Goal: Task Accomplishment & Management: Manage account settings

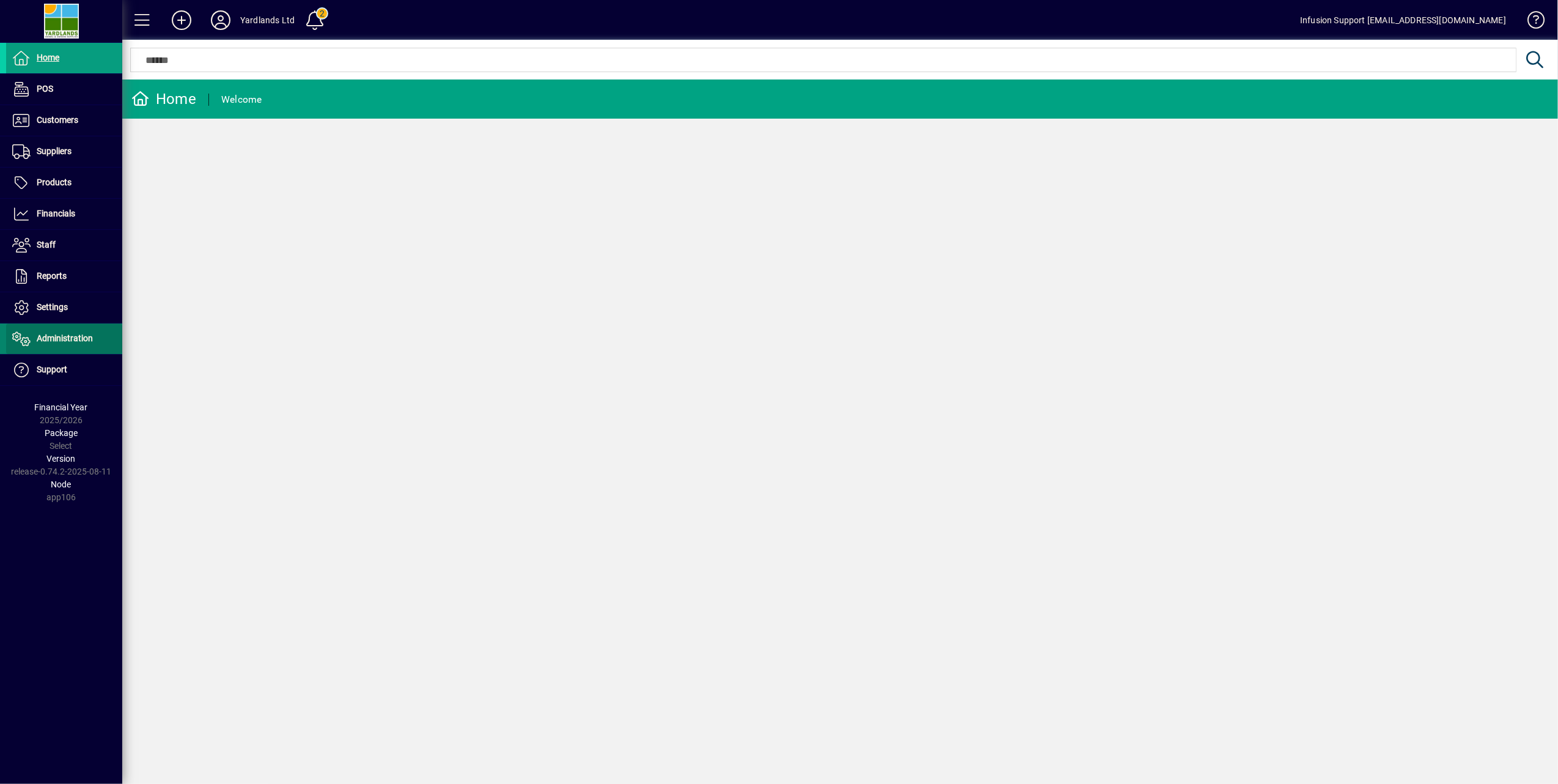
click at [64, 329] on span at bounding box center [64, 339] width 116 height 30
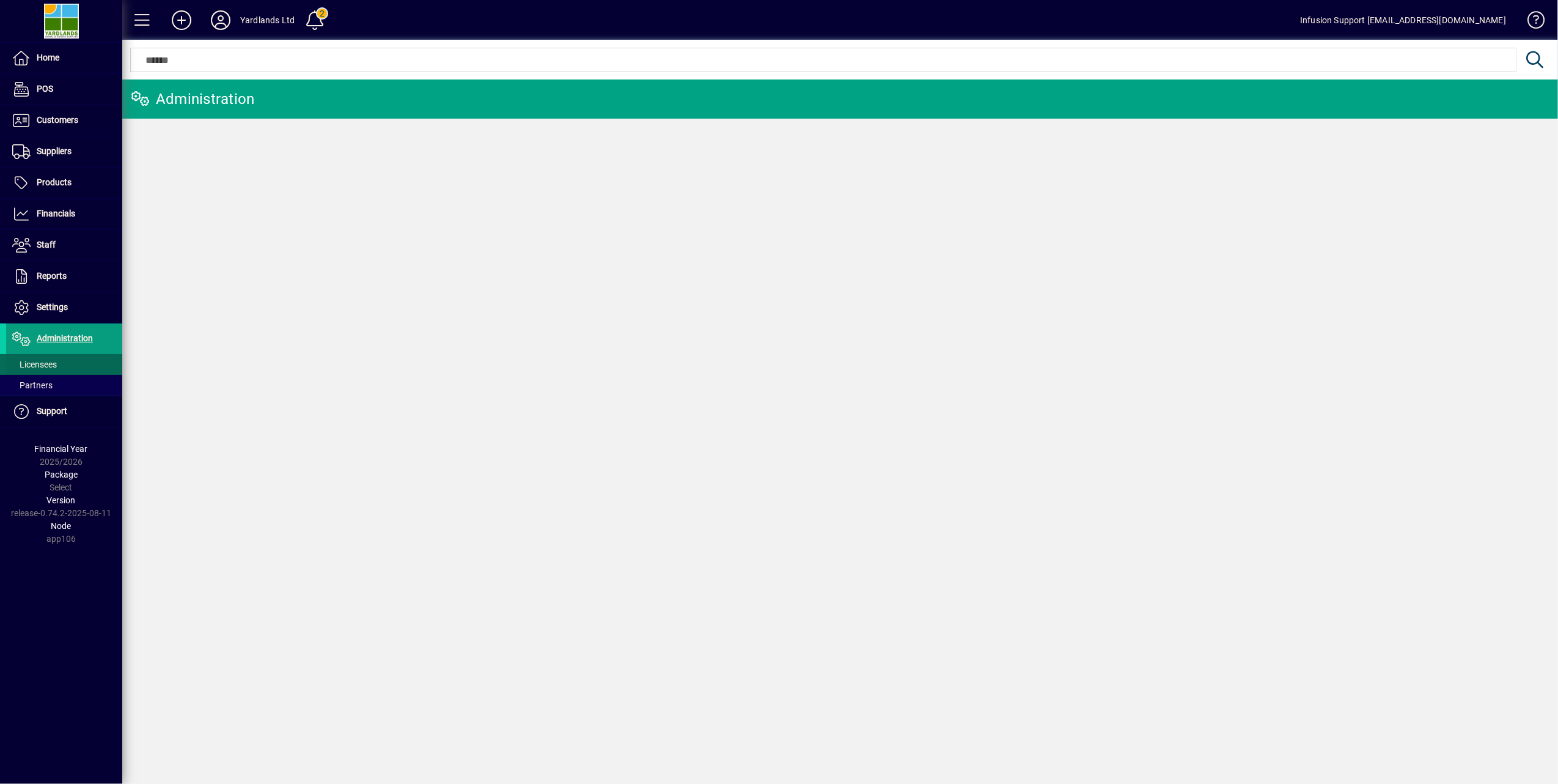
click at [57, 361] on span "Licensees" at bounding box center [34, 365] width 45 height 10
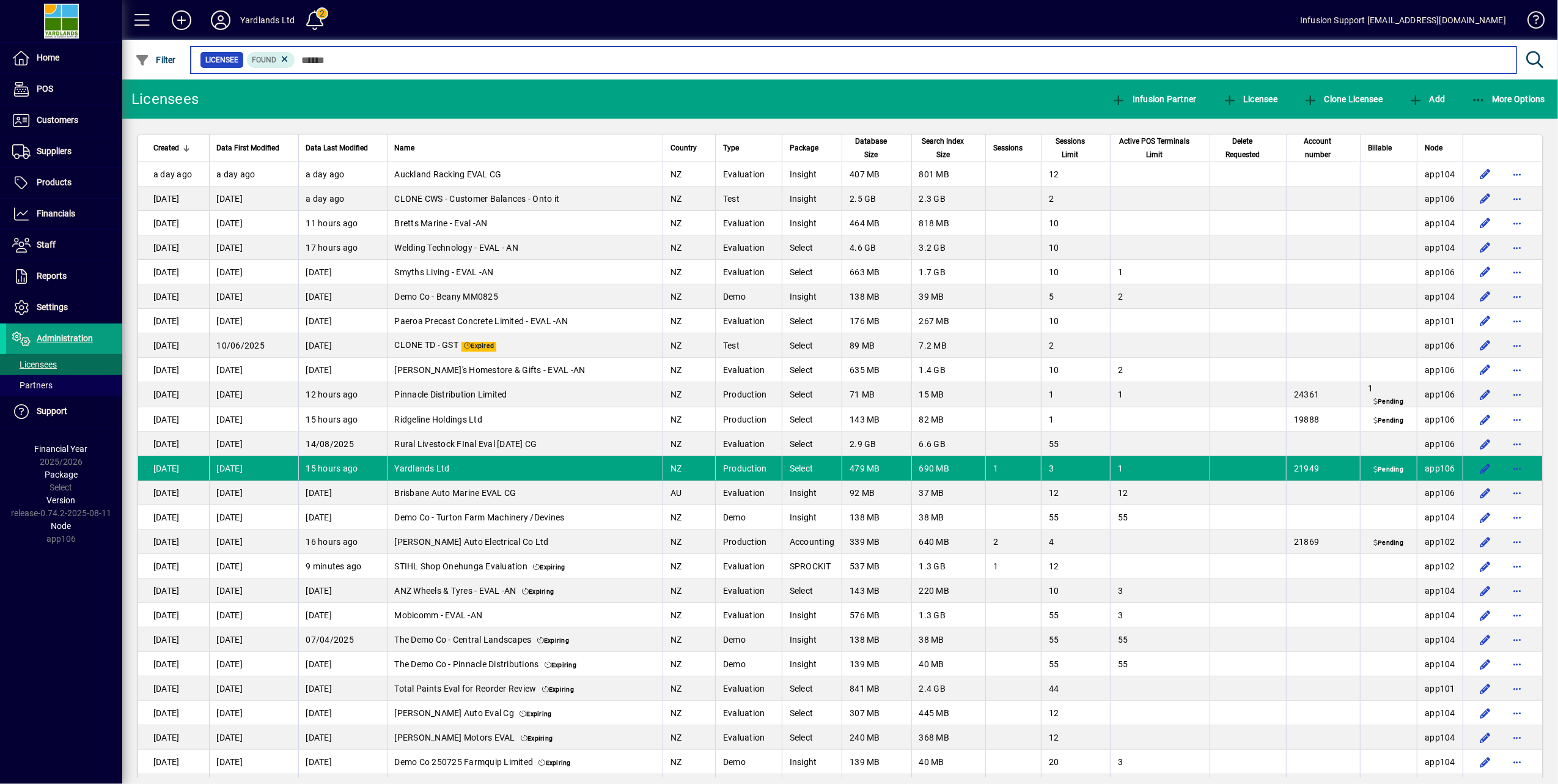
click at [433, 57] on input "text" at bounding box center [901, 60] width 1212 height 17
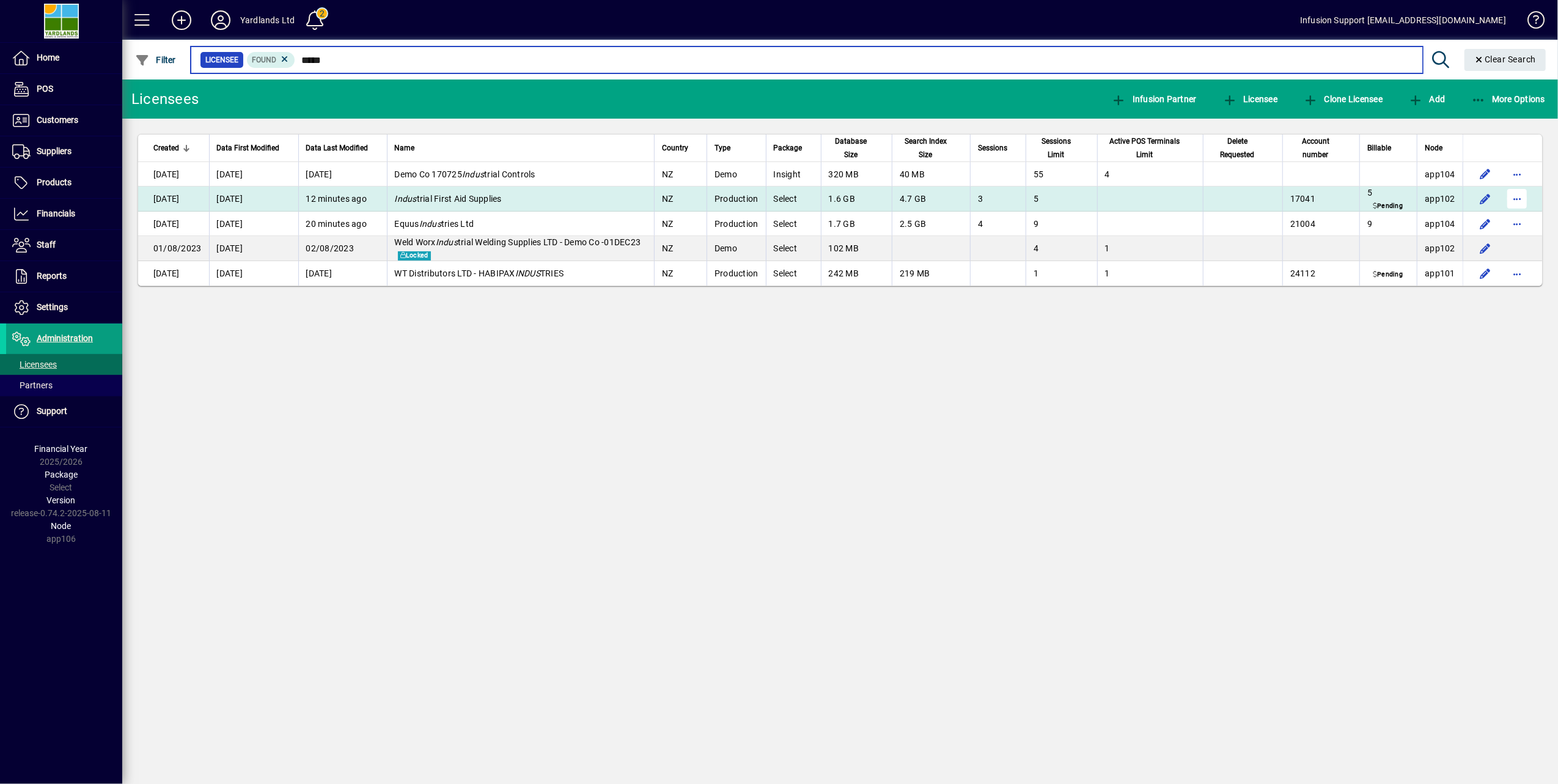
type input "*****"
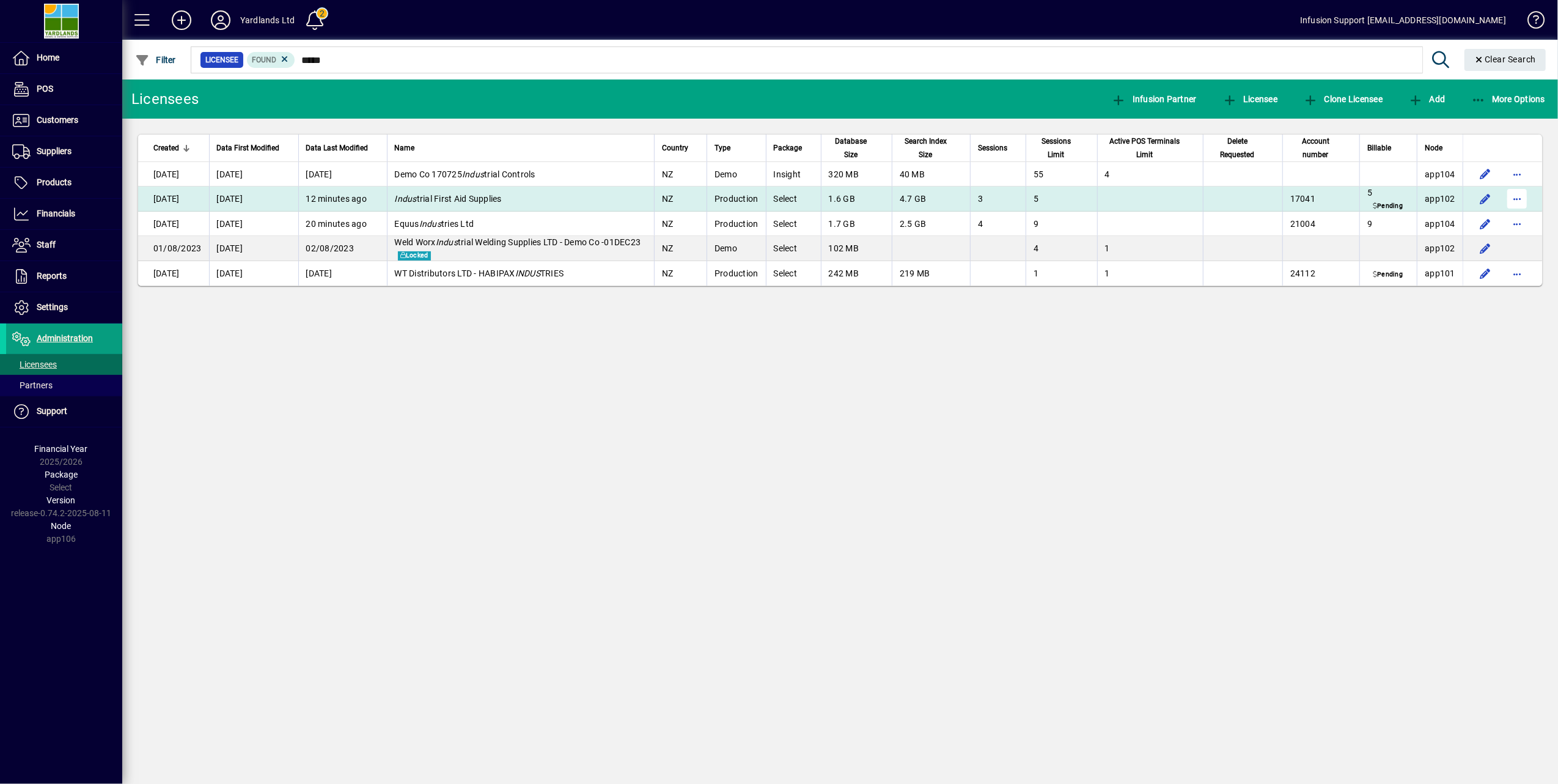
click at [1519, 199] on span "button" at bounding box center [1517, 199] width 30 height 30
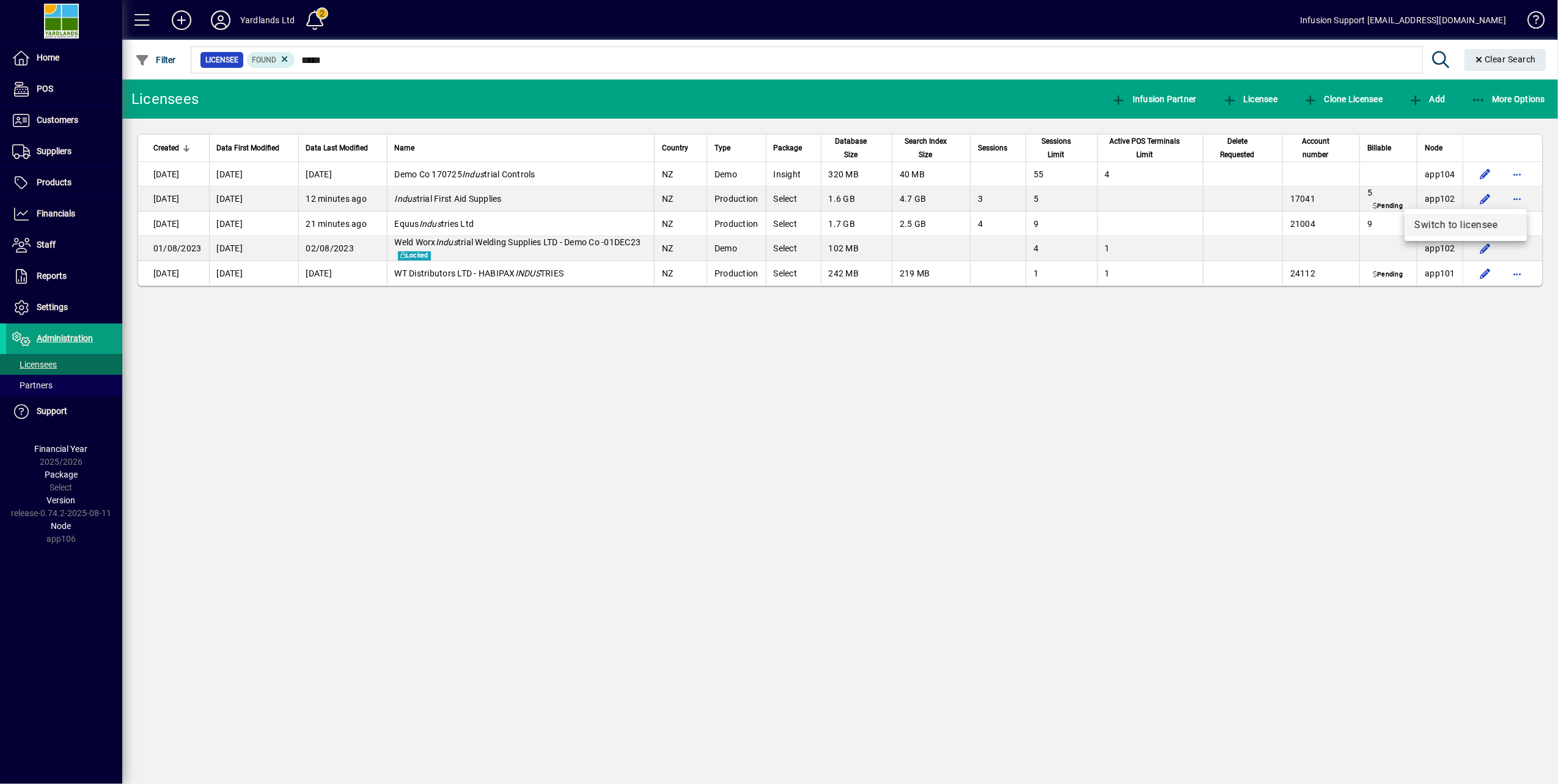
click at [1448, 224] on span "Switch to licensee" at bounding box center [1466, 224] width 103 height 14
